Goal: Transaction & Acquisition: Download file/media

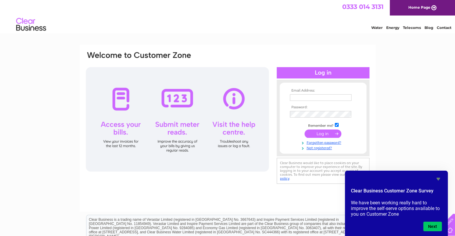
type input "Yvette.Marsden@gap.uk.com"
click at [316, 134] on input "submit" at bounding box center [322, 134] width 37 height 8
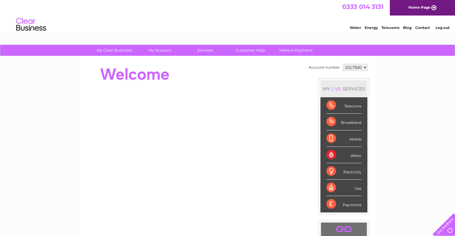
drag, startPoint x: 346, startPoint y: 61, endPoint x: 346, endPoint y: 65, distance: 3.3
click at [346, 62] on div "Account number 1017840 1018692 1054771 1066257 MY LIVE SERVICES Telecoms Broadb…" at bounding box center [228, 167] width 296 height 222
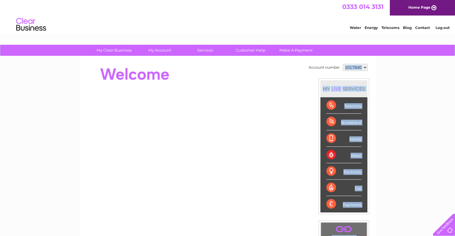
click at [346, 65] on select "1017840 1018692 1054771 1066257" at bounding box center [355, 67] width 25 height 7
select select "1018692"
click at [343, 64] on select "1017840 1018692 1054771 1066257" at bounding box center [355, 67] width 25 height 7
click at [381, 73] on div "My Clear Business Login Details My Details My Preferences Link Account My Accou…" at bounding box center [227, 213] width 455 height 336
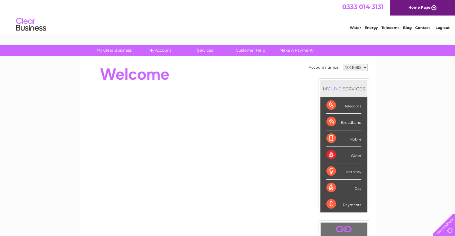
click at [355, 67] on select "1017840 1018692 1054771 1066257" at bounding box center [355, 67] width 25 height 7
click at [358, 68] on select "1017840 1018692 1054771 1066257" at bounding box center [355, 67] width 25 height 7
select select "1066257"
click at [343, 64] on select "1017840 1018692 1054771 1066257" at bounding box center [355, 67] width 25 height 7
click at [357, 68] on select "1017840 1018692 1054771 1066257" at bounding box center [355, 67] width 25 height 7
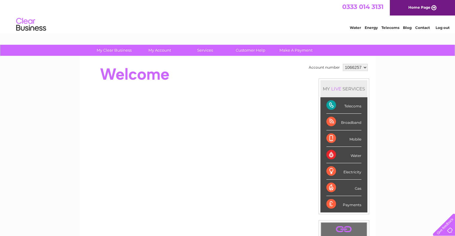
click at [343, 64] on select "1017840 1018692 1054771 1066257" at bounding box center [355, 67] width 25 height 7
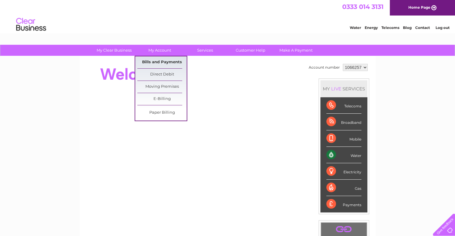
click at [159, 62] on link "Bills and Payments" at bounding box center [161, 62] width 49 height 12
click at [162, 60] on link "Bills and Payments" at bounding box center [161, 62] width 49 height 12
click at [149, 60] on link "Bills and Payments" at bounding box center [161, 62] width 49 height 12
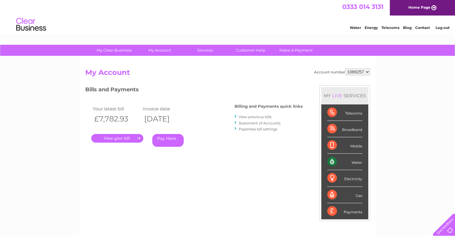
click at [255, 115] on link "View previous bills" at bounding box center [255, 117] width 33 height 4
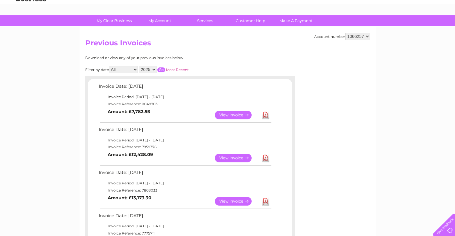
scroll to position [30, 0]
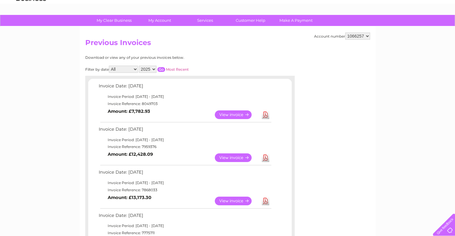
click at [267, 115] on link "Download" at bounding box center [265, 115] width 7 height 9
